Goal: Find specific page/section: Find specific page/section

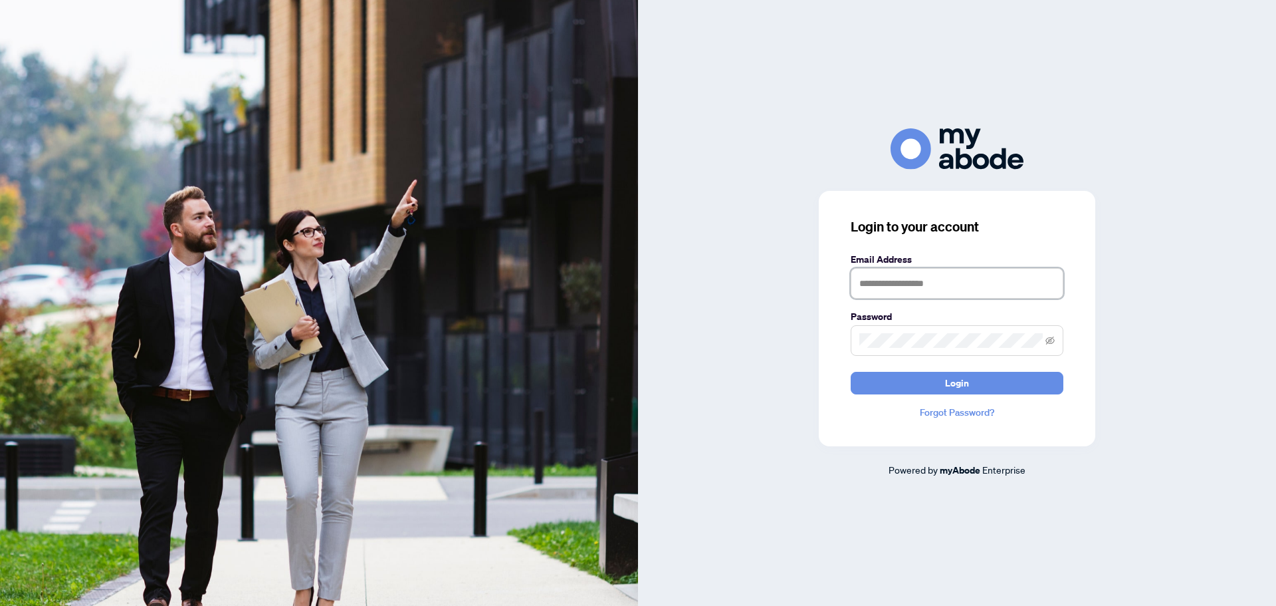
click at [922, 289] on input "text" at bounding box center [957, 283] width 213 height 31
type input "**********"
click at [958, 386] on span "Login" at bounding box center [957, 382] width 24 height 21
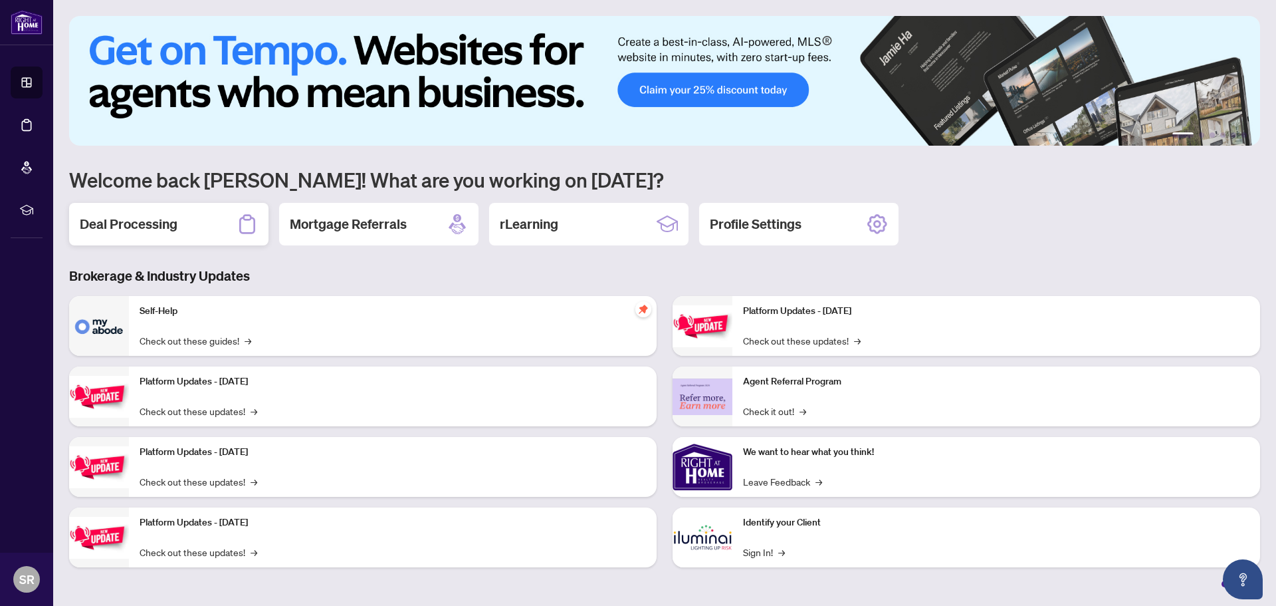
click at [144, 223] on h2 "Deal Processing" at bounding box center [129, 224] width 98 height 19
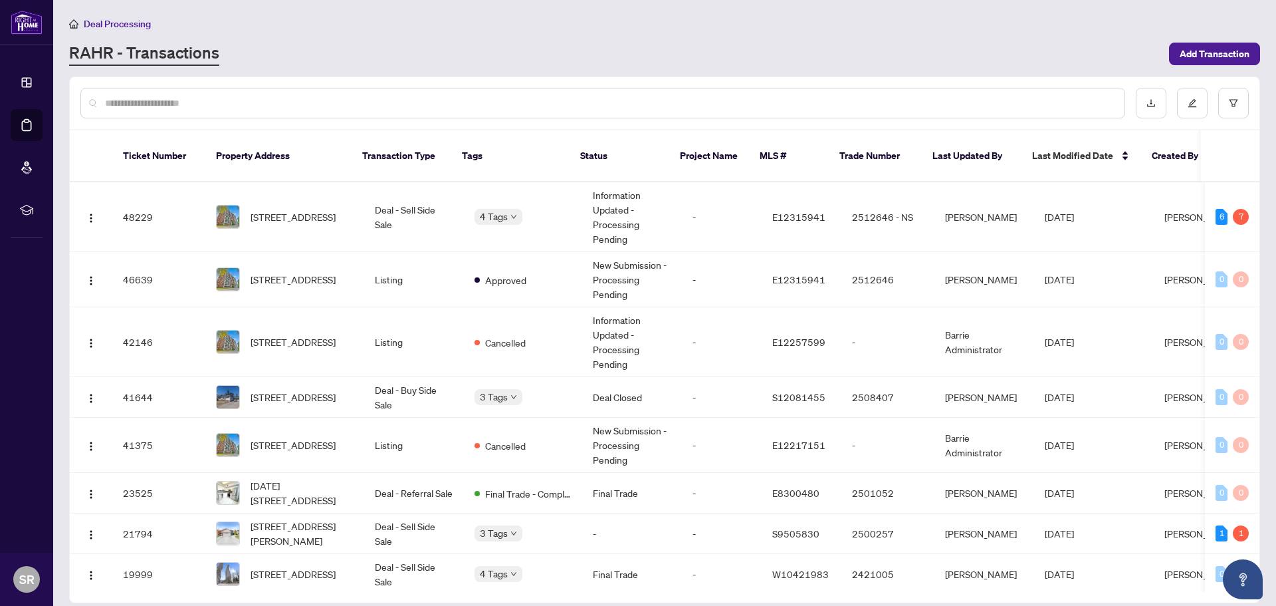
click at [413, 27] on div "Deal Processing" at bounding box center [664, 23] width 1191 height 15
click at [465, 29] on div "Deal Processing" at bounding box center [664, 23] width 1191 height 15
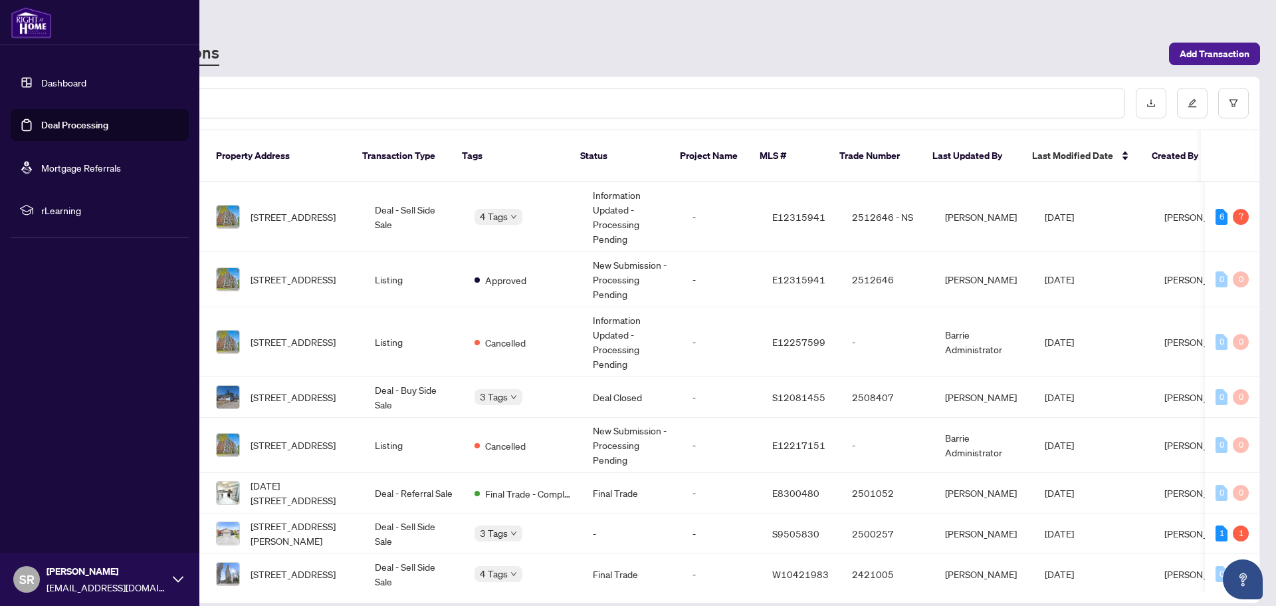
click at [70, 82] on link "Dashboard" at bounding box center [63, 82] width 45 height 12
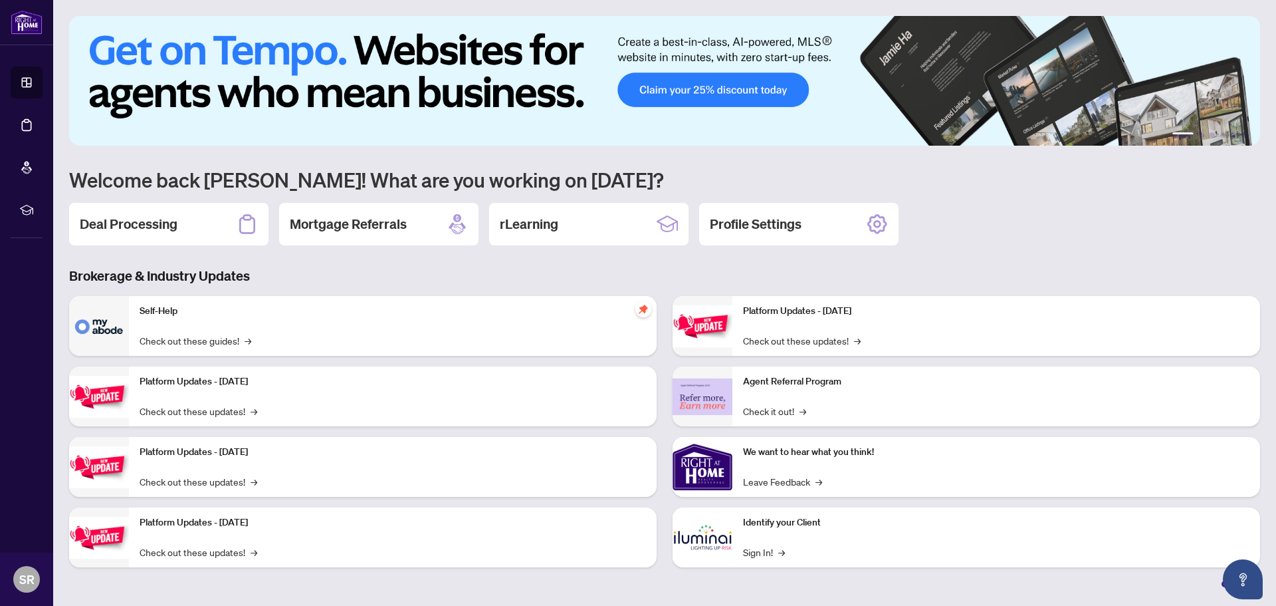
click at [717, 535] on img at bounding box center [703, 537] width 60 height 60
click at [717, 536] on img at bounding box center [703, 537] width 60 height 60
click at [755, 554] on link "Sign In! →" at bounding box center [764, 551] width 42 height 15
